Goal: Task Accomplishment & Management: Manage account settings

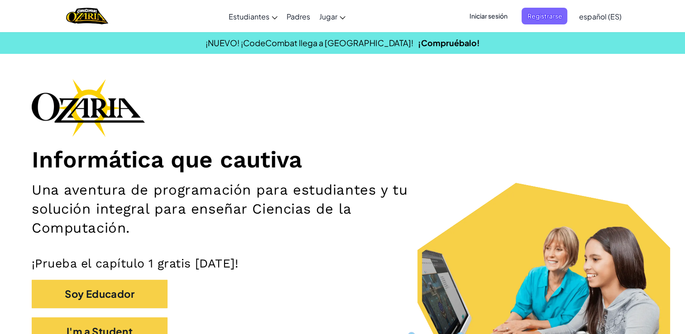
click at [488, 14] on span "Iniciar sesión" at bounding box center [488, 16] width 49 height 17
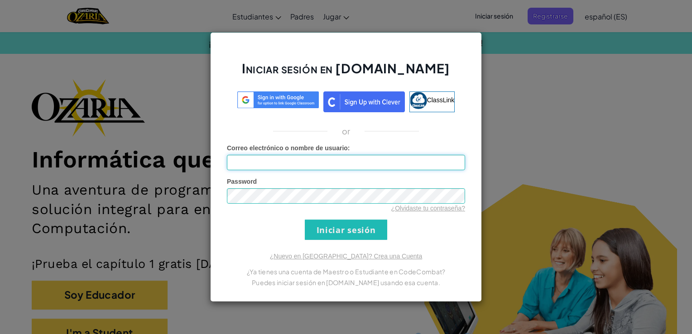
click at [327, 159] on input "Correo electrónico o nombre de usuario :" at bounding box center [346, 162] width 238 height 15
type input "[EMAIL_ADDRESS][DOMAIN_NAME]"
click at [342, 230] on input "Iniciar sesión" at bounding box center [346, 230] width 82 height 20
click at [350, 229] on input "Iniciar sesión" at bounding box center [346, 230] width 82 height 20
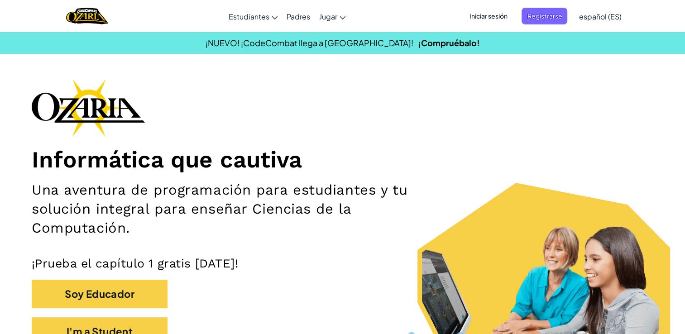
click at [482, 18] on span "Iniciar sesión" at bounding box center [488, 16] width 49 height 17
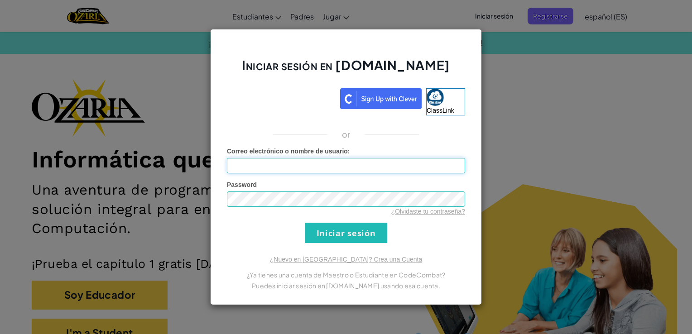
click at [305, 167] on input "Correo electrónico o nombre de usuario :" at bounding box center [346, 165] width 238 height 15
type input "[EMAIL_ADDRESS][DOMAIN_NAME]"
click at [319, 231] on input "Iniciar sesión" at bounding box center [346, 233] width 82 height 20
click at [325, 231] on input "Iniciar sesión" at bounding box center [346, 233] width 82 height 20
